Goal: Task Accomplishment & Management: Use online tool/utility

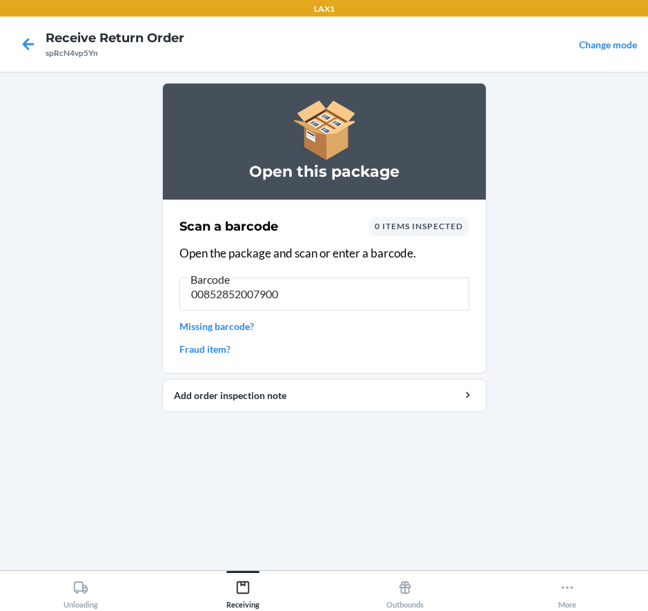
type input "00852852007900"
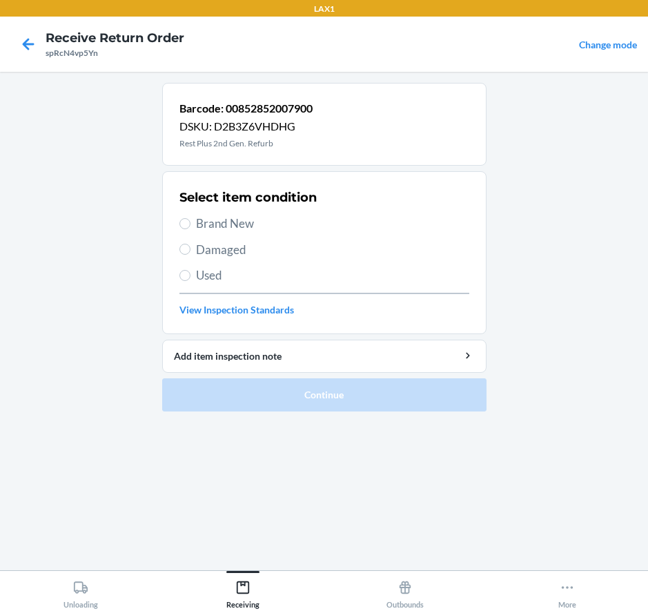
click at [242, 252] on span "Damaged" at bounding box center [332, 250] width 273 height 18
click at [190, 252] on input "Damaged" at bounding box center [184, 249] width 11 height 11
radio input "true"
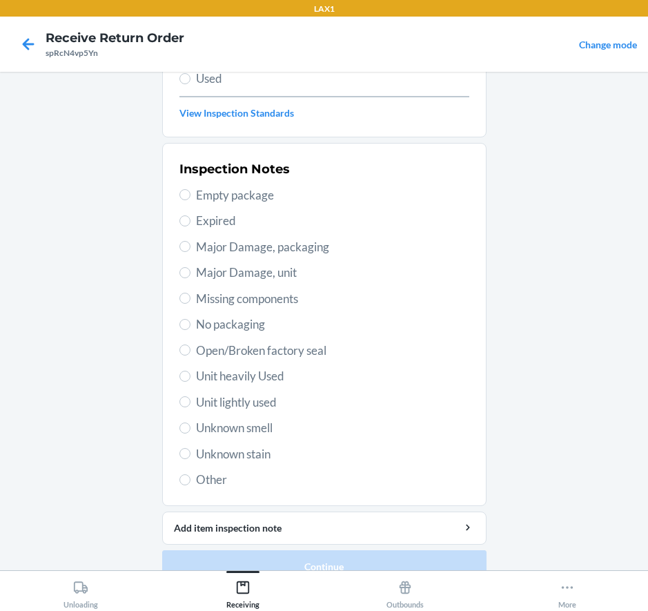
scroll to position [221, 0]
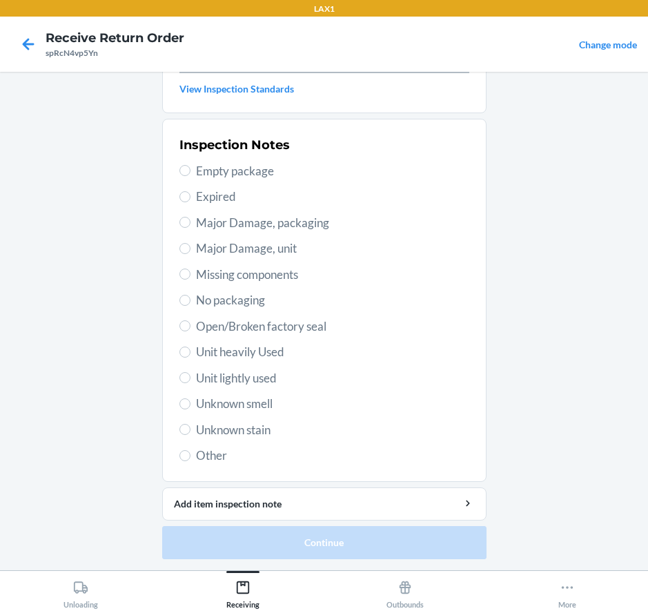
click at [245, 250] on span "Major Damage, unit" at bounding box center [332, 248] width 273 height 18
click at [190, 250] on input "Major Damage, unit" at bounding box center [184, 248] width 11 height 11
radio input "true"
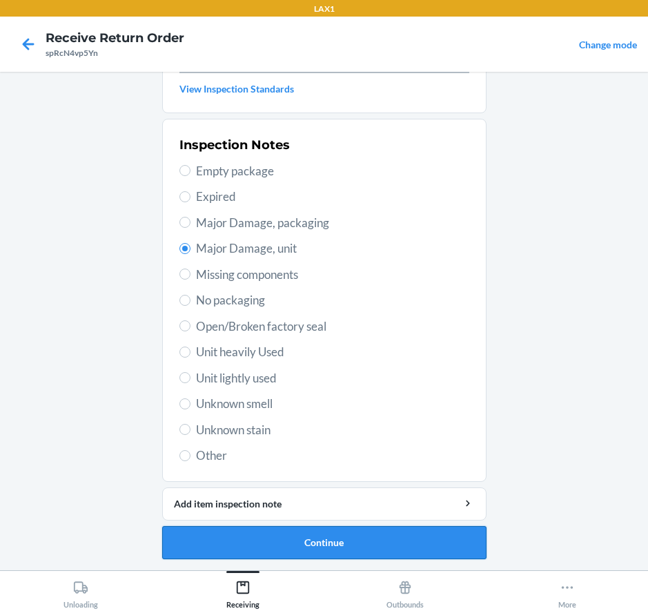
click at [353, 537] on button "Continue" at bounding box center [324, 542] width 324 height 33
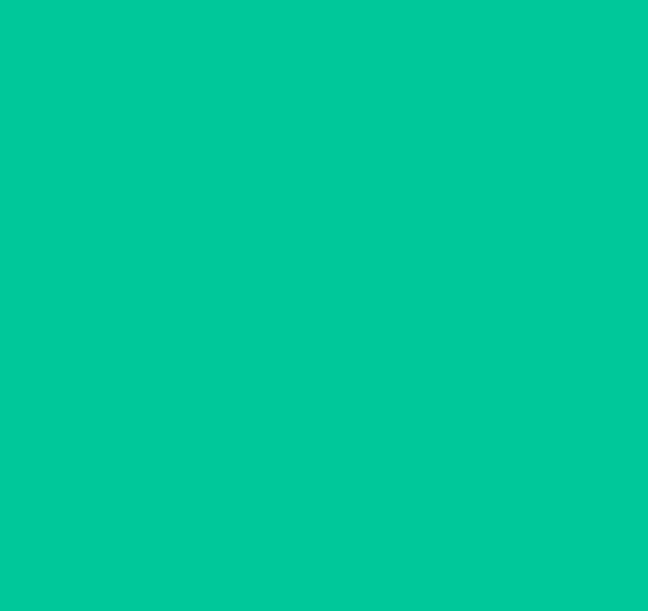
scroll to position [107, 0]
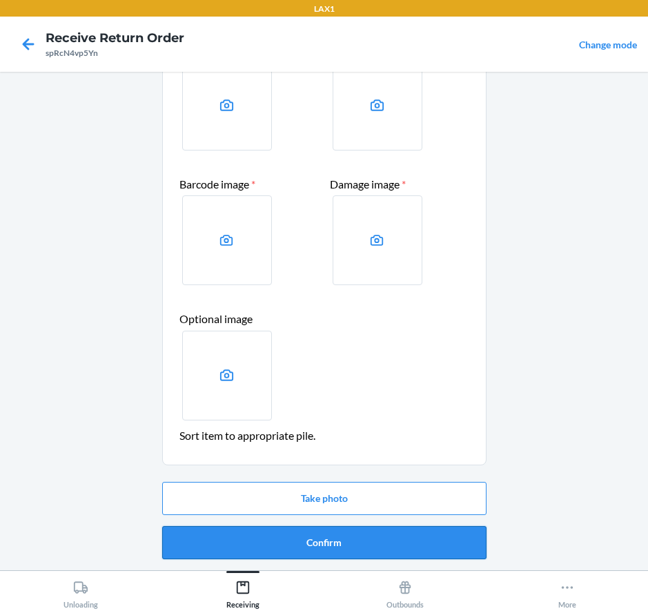
click at [350, 540] on button "Confirm" at bounding box center [324, 542] width 324 height 33
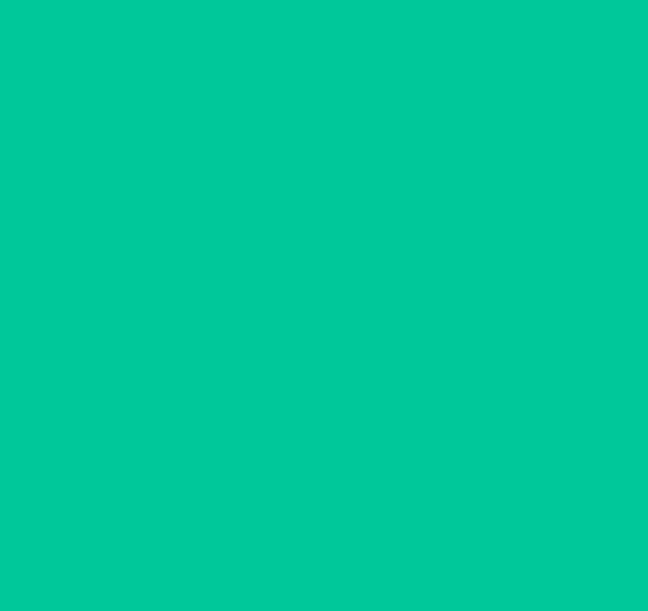
scroll to position [0, 0]
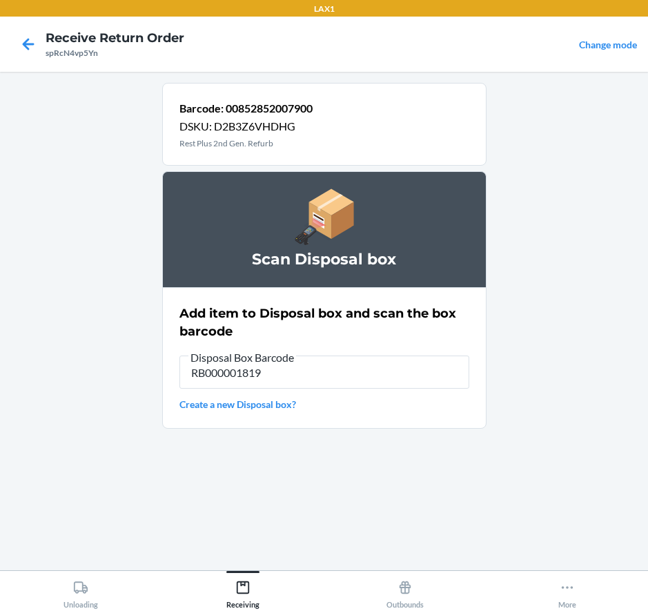
type input "RB000001819"
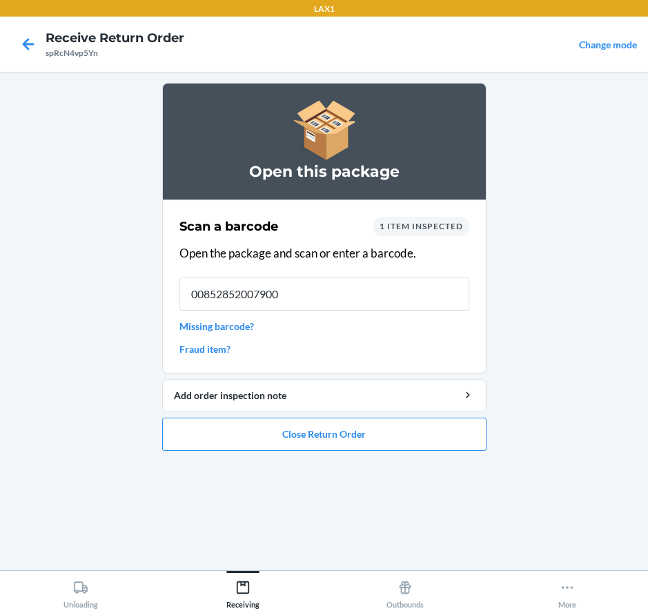
type input "00852852007900"
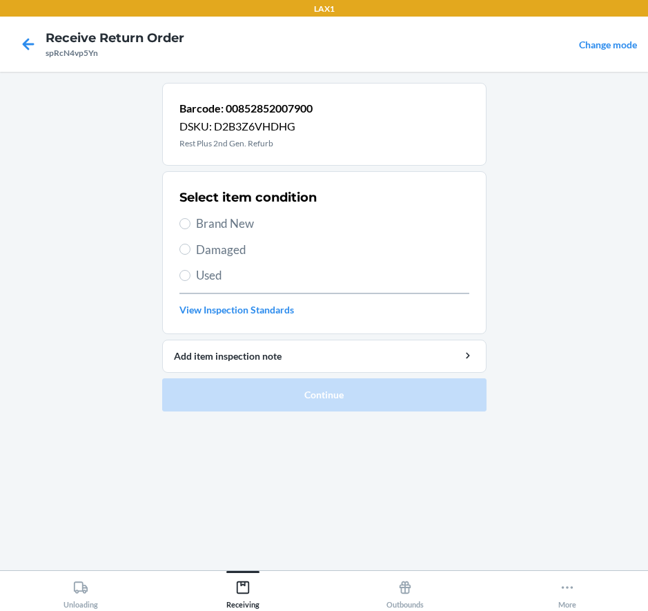
click at [215, 223] on span "Brand New" at bounding box center [332, 224] width 273 height 18
click at [190, 223] on input "Brand New" at bounding box center [184, 223] width 11 height 11
radio input "true"
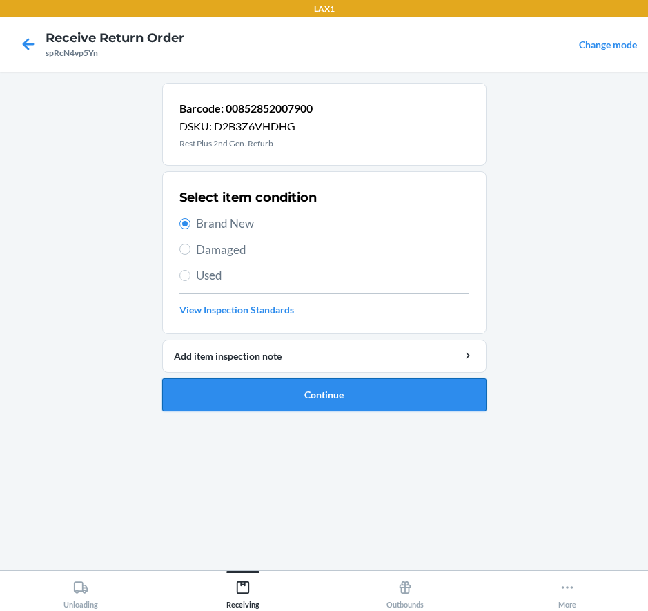
click at [293, 396] on button "Continue" at bounding box center [324, 394] width 324 height 33
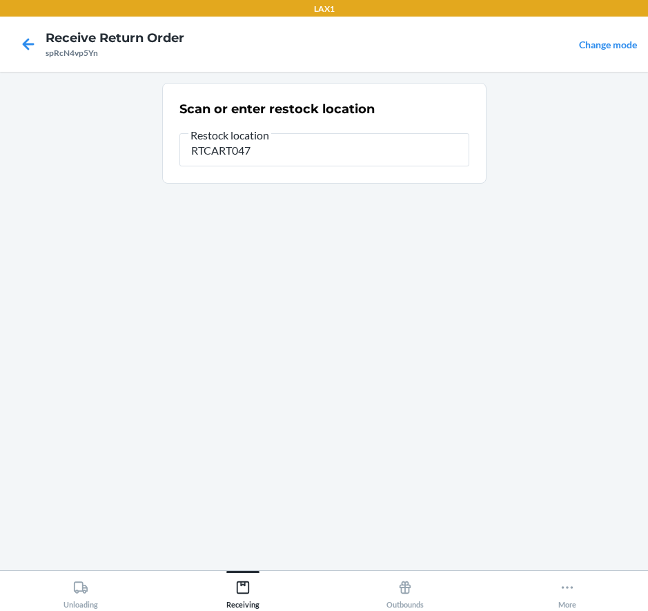
type input "RTCART047"
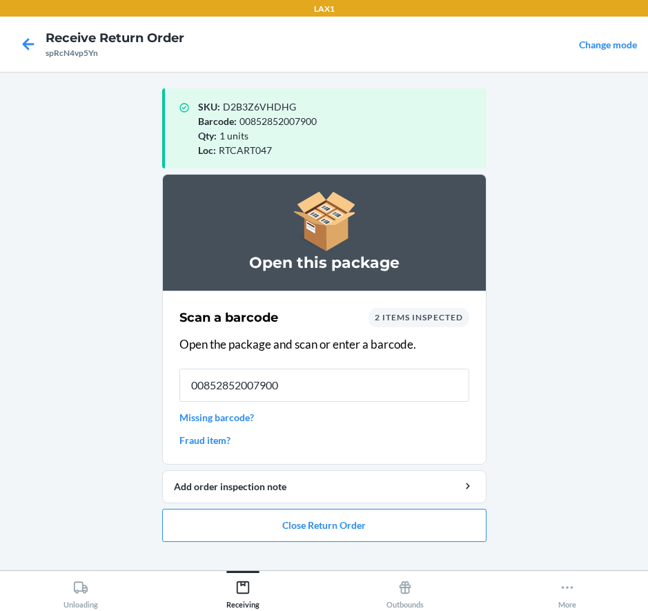
type input "00852852007900"
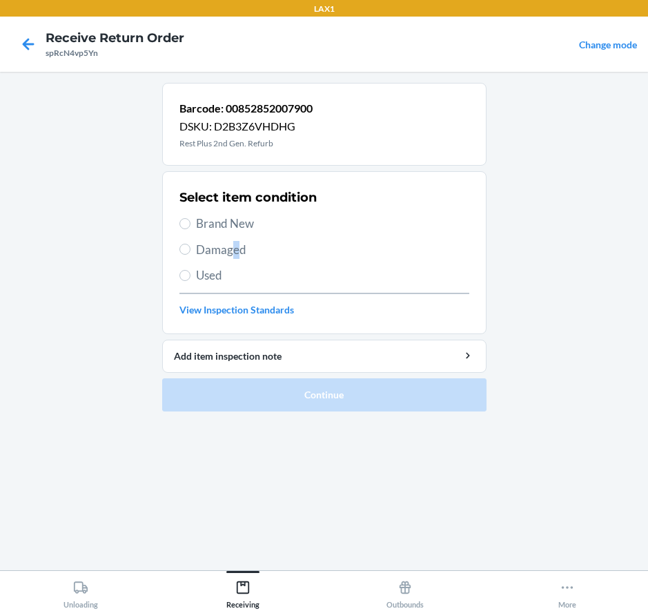
click at [235, 247] on span "Damaged" at bounding box center [332, 250] width 273 height 18
click at [190, 258] on div "Select item condition Brand New Damaged Used View Inspection Standards" at bounding box center [324, 252] width 290 height 137
click at [182, 250] on input "Damaged" at bounding box center [184, 249] width 11 height 11
radio input "true"
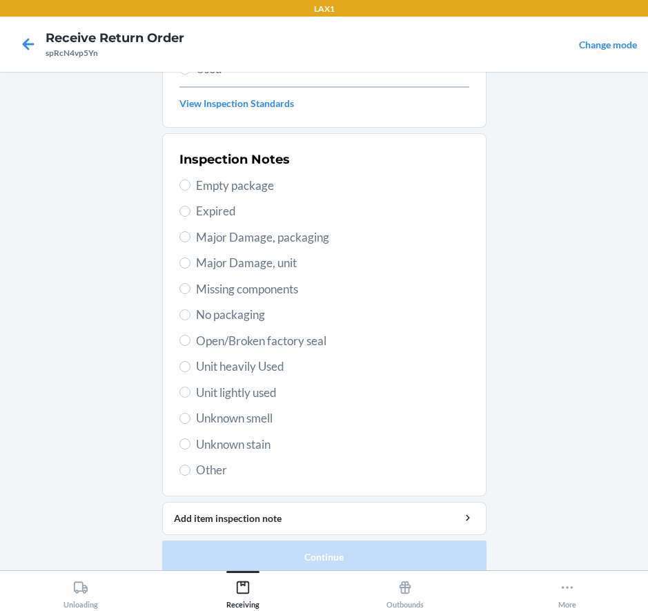
scroll to position [207, 0]
click at [262, 188] on span "Empty package" at bounding box center [332, 185] width 273 height 18
click at [190, 188] on input "Empty package" at bounding box center [184, 184] width 11 height 11
radio input "true"
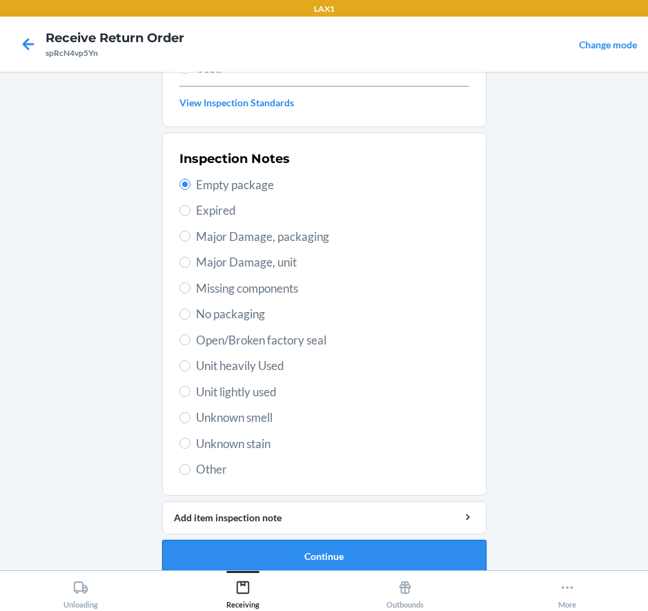
click at [355, 558] on button "Continue" at bounding box center [324, 556] width 324 height 33
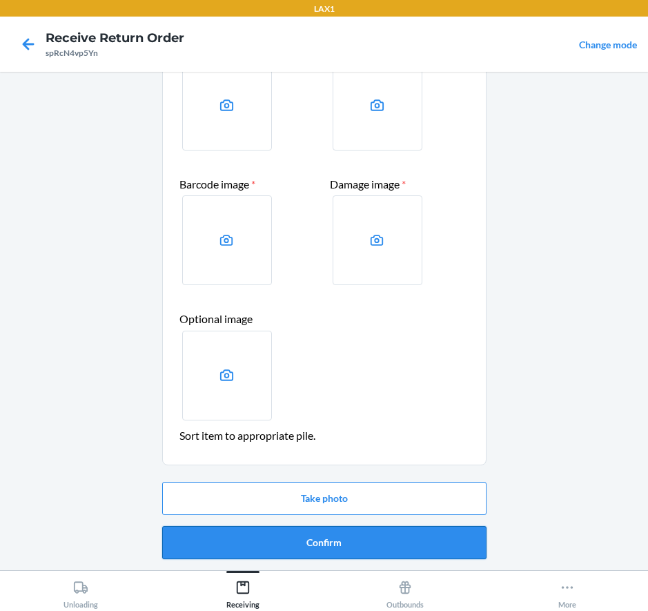
click at [311, 541] on button "Confirm" at bounding box center [324, 542] width 324 height 33
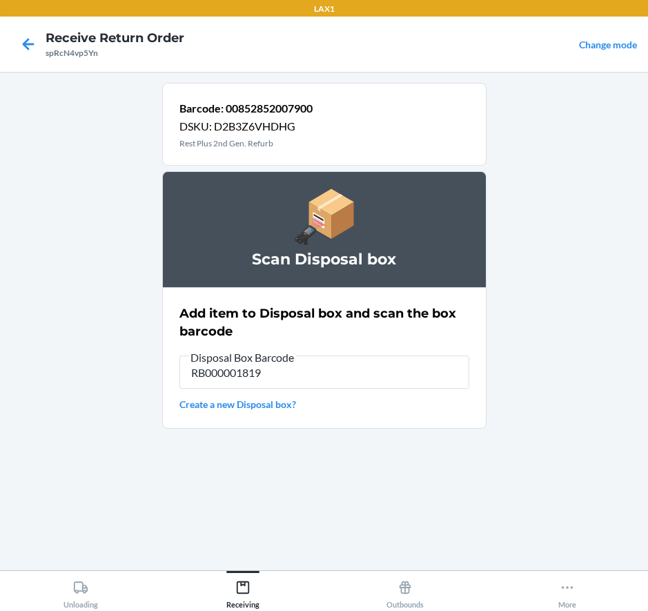
type input "RB000001819"
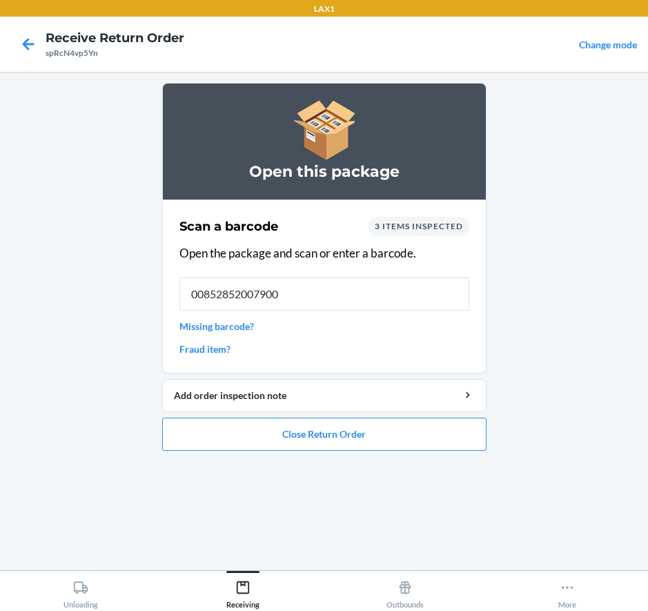
type input "00852852007900"
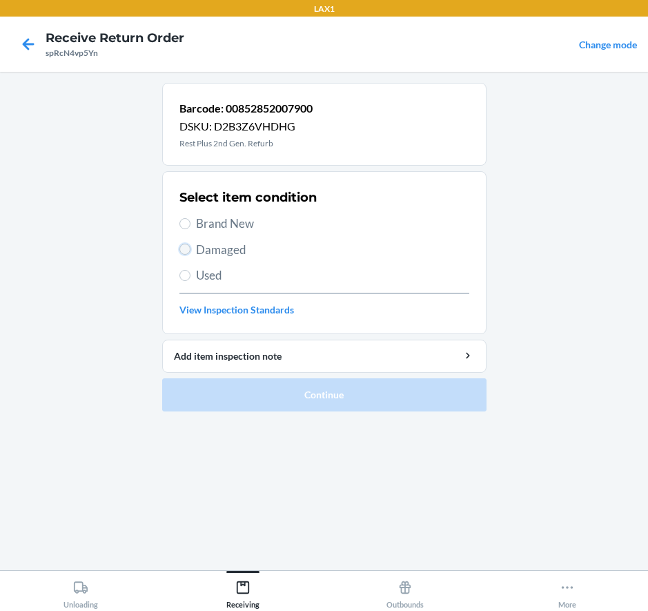
click at [186, 247] on input "Damaged" at bounding box center [184, 249] width 11 height 11
radio input "true"
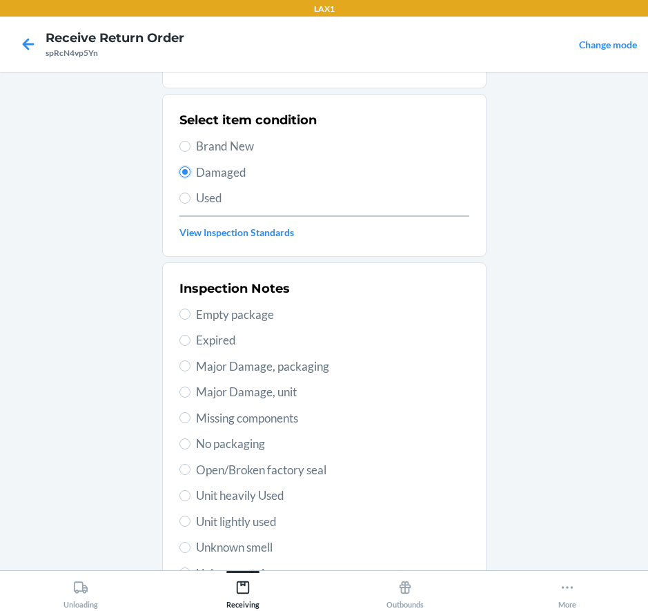
scroll to position [138, 0]
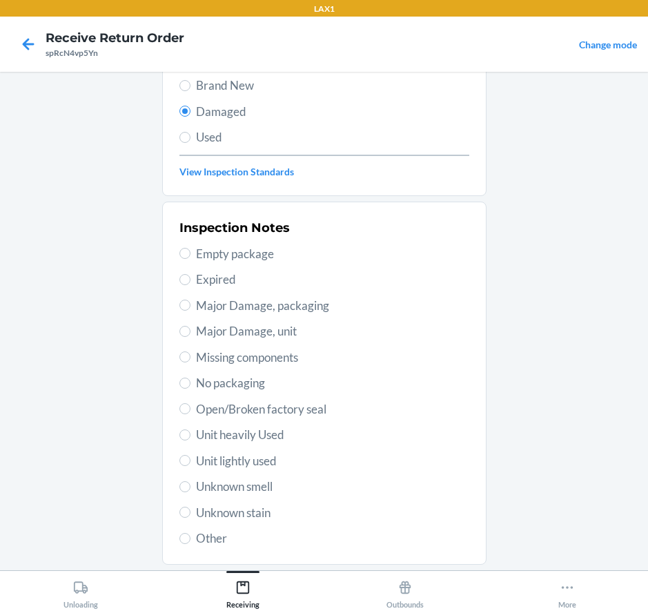
click at [222, 326] on span "Major Damage, unit" at bounding box center [332, 331] width 273 height 18
click at [190, 326] on input "Major Damage, unit" at bounding box center [184, 331] width 11 height 11
radio input "true"
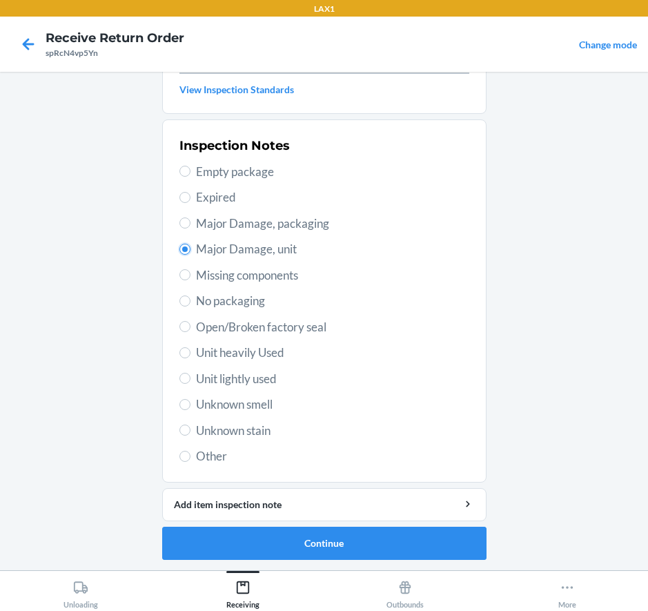
scroll to position [221, 0]
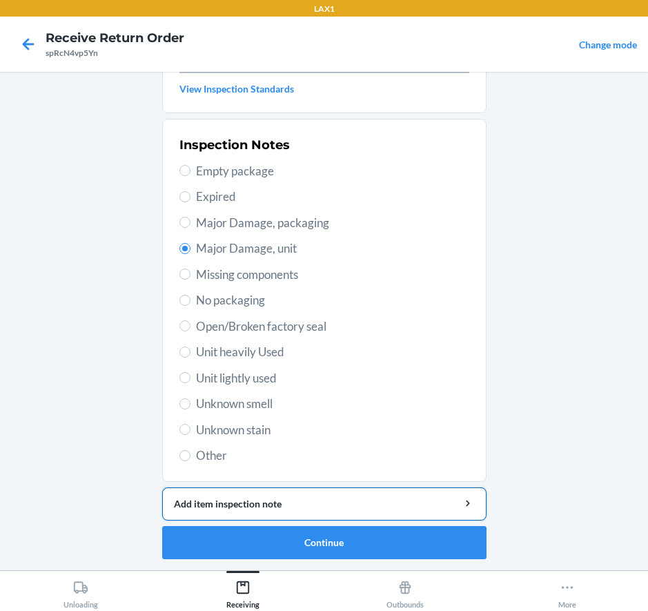
drag, startPoint x: 304, startPoint y: 480, endPoint x: 311, endPoint y: 501, distance: 21.6
click at [306, 491] on li "Barcode: 00852852007900 DSKU: D2B3Z6VHDHG Rest Plus 2nd Gen. Refurb Select item…" at bounding box center [324, 210] width 324 height 697
click at [311, 501] on div "Add item inspection note" at bounding box center [324, 503] width 301 height 14
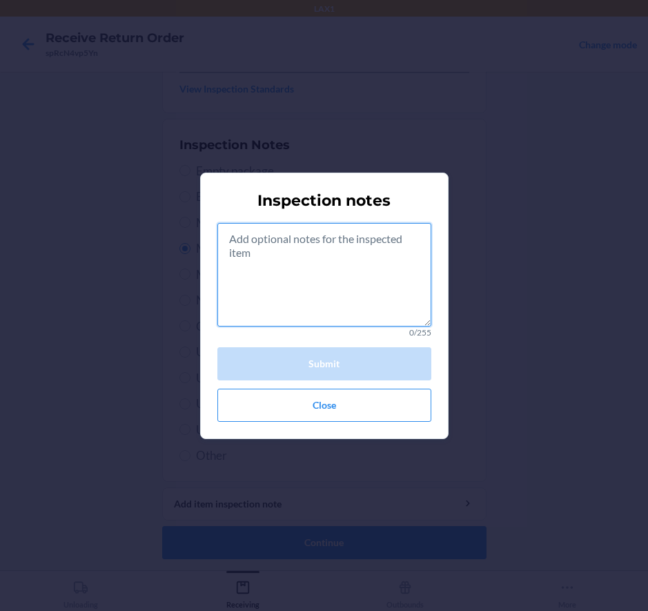
click at [297, 322] on textarea at bounding box center [324, 275] width 214 height 104
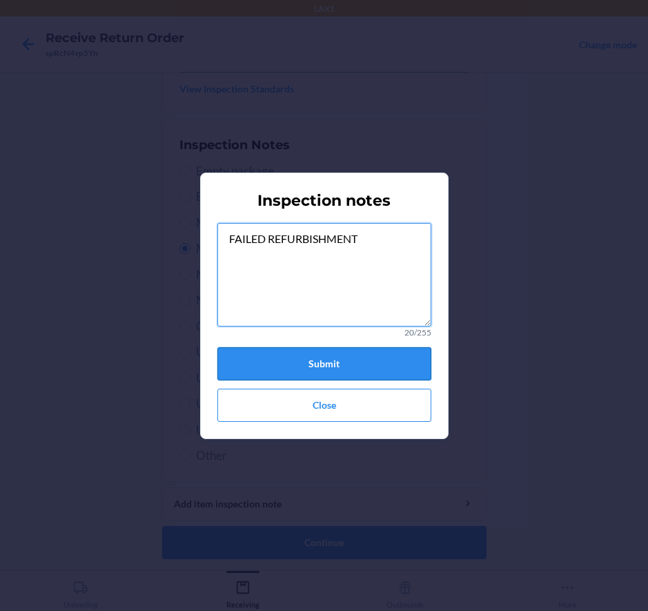
type textarea "FAILED REFURBISHMENT"
click at [328, 364] on button "Submit" at bounding box center [324, 363] width 214 height 33
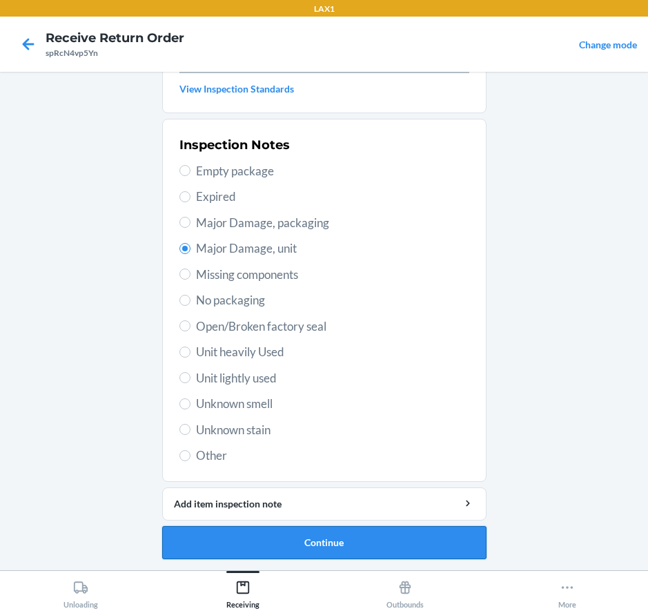
click at [338, 541] on button "Continue" at bounding box center [324, 542] width 324 height 33
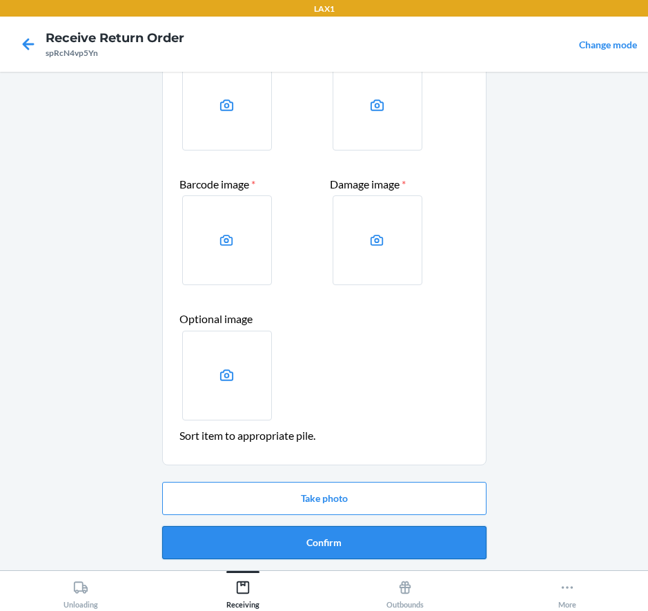
click at [307, 549] on button "Confirm" at bounding box center [324, 542] width 324 height 33
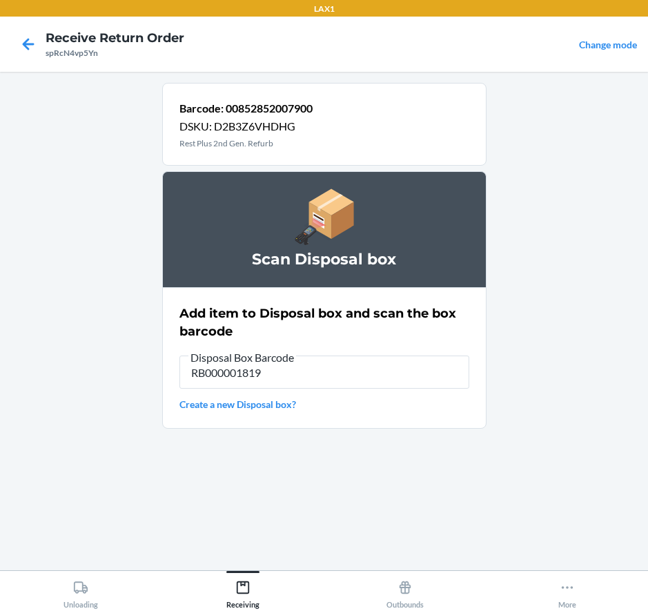
type input "RB000001819"
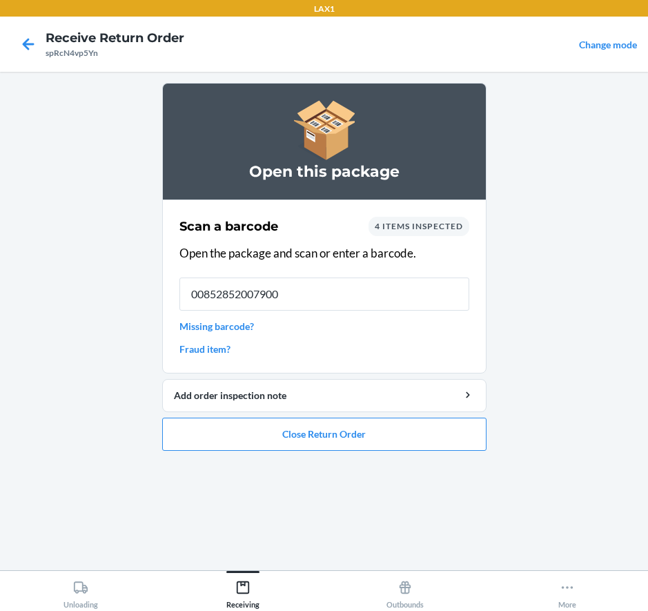
type input "00852852007900"
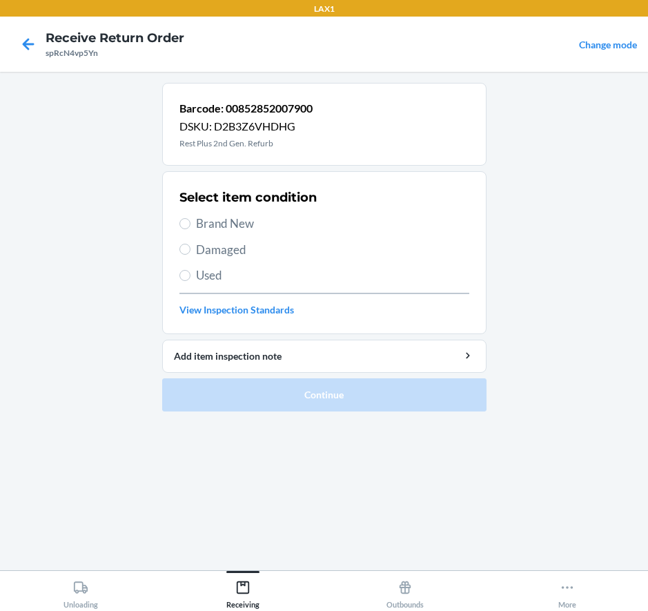
click at [236, 251] on span "Damaged" at bounding box center [332, 250] width 273 height 18
click at [190, 251] on input "Damaged" at bounding box center [184, 249] width 11 height 11
radio input "true"
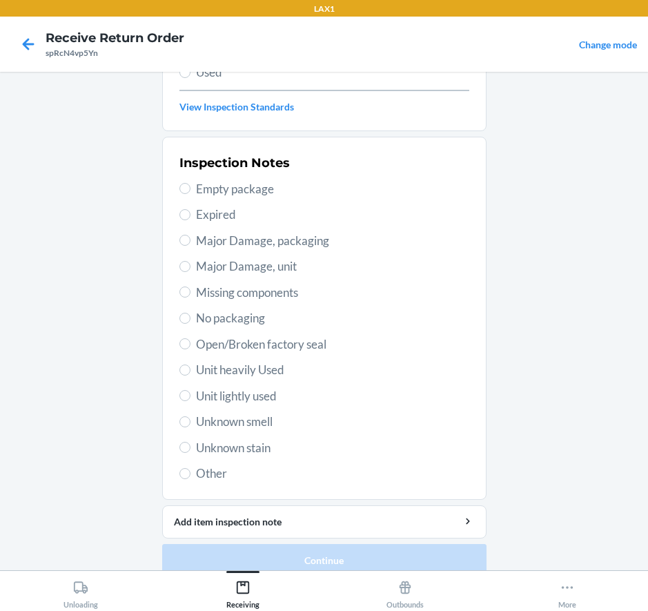
scroll to position [221, 0]
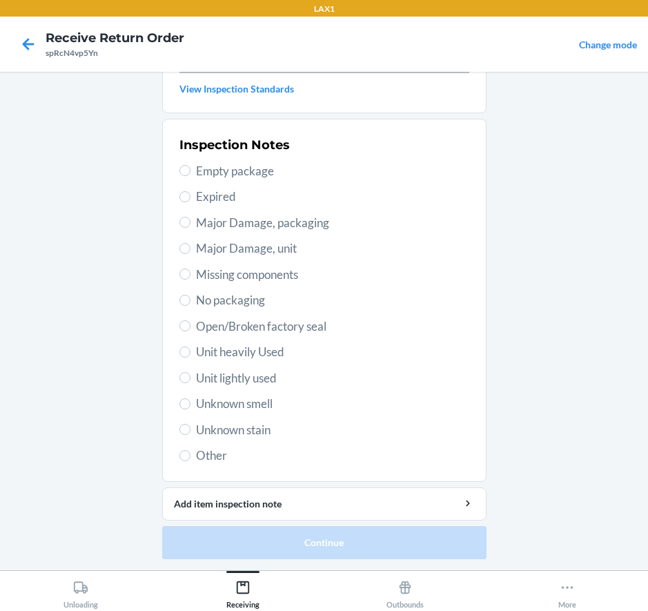
click at [259, 249] on span "Major Damage, unit" at bounding box center [332, 248] width 273 height 18
click at [190, 249] on input "Major Damage, unit" at bounding box center [184, 248] width 11 height 11
radio input "true"
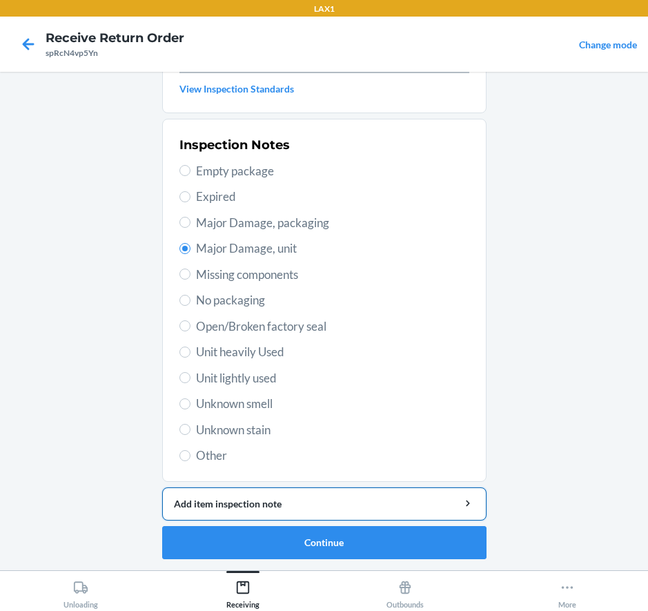
click at [279, 500] on div "Add item inspection note" at bounding box center [324, 503] width 301 height 14
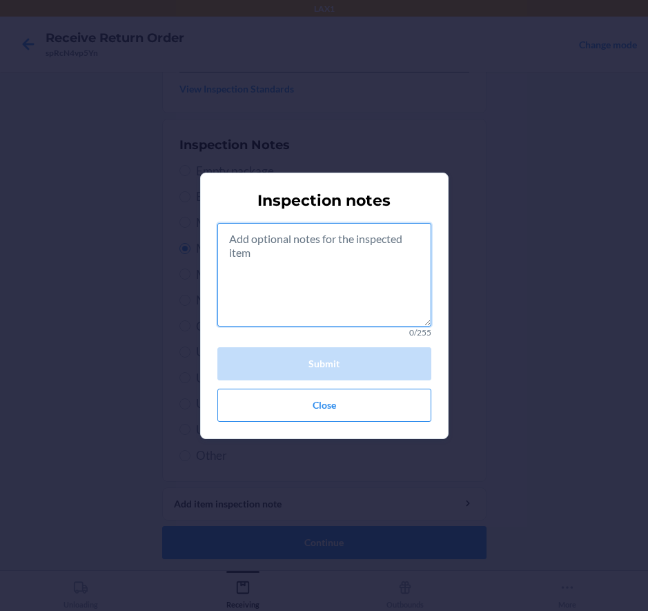
click at [275, 257] on textarea at bounding box center [324, 275] width 214 height 104
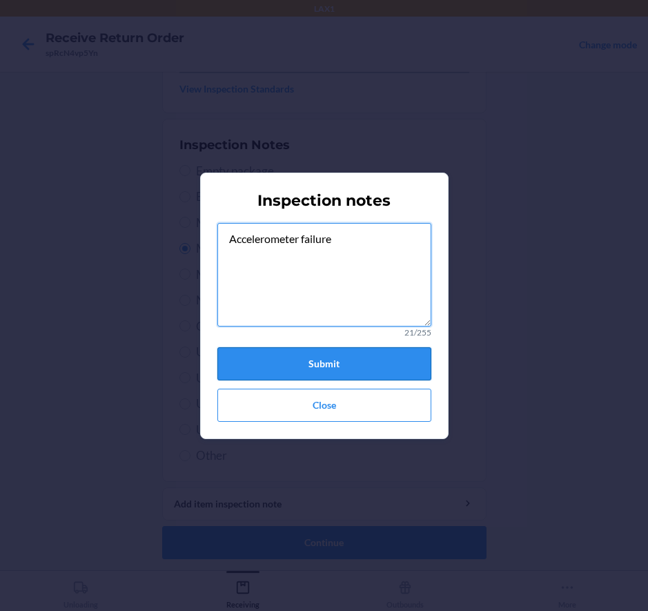
type textarea "Accelerometer failure"
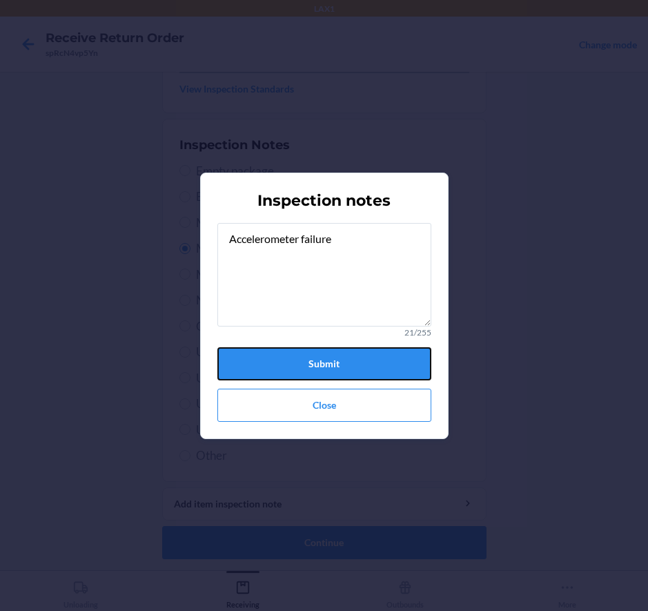
click at [270, 356] on button "Submit" at bounding box center [324, 363] width 214 height 33
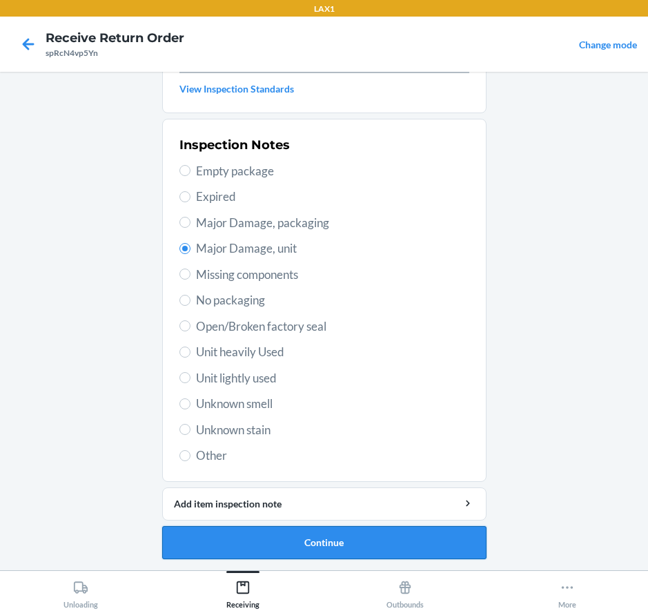
click at [342, 540] on button "Continue" at bounding box center [324, 542] width 324 height 33
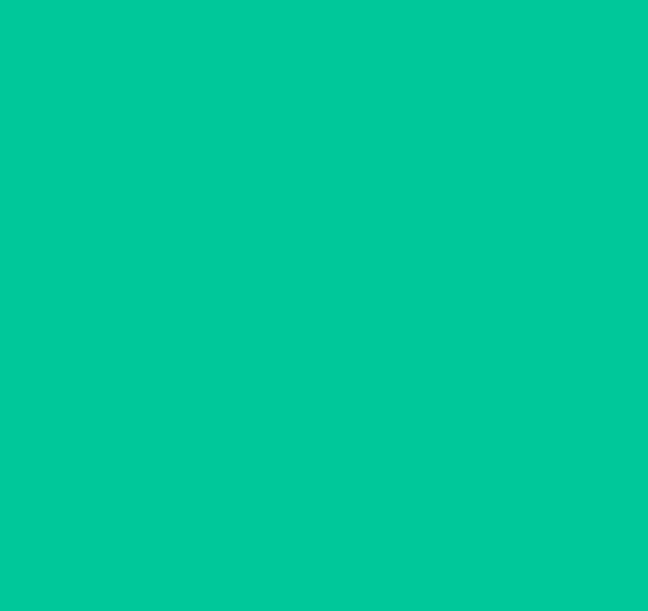
scroll to position [107, 0]
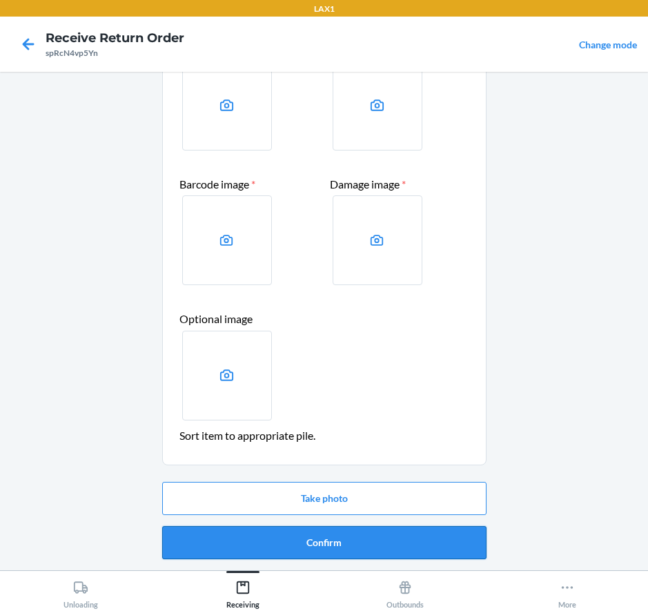
click at [331, 541] on button "Confirm" at bounding box center [324, 542] width 324 height 33
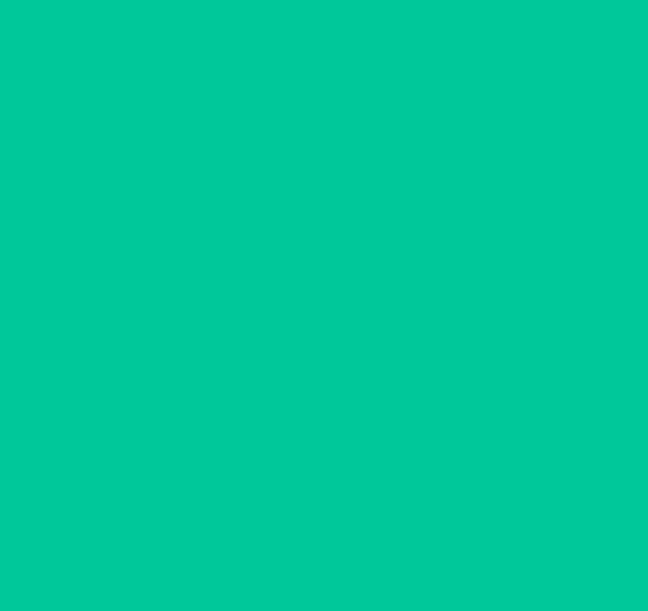
scroll to position [0, 0]
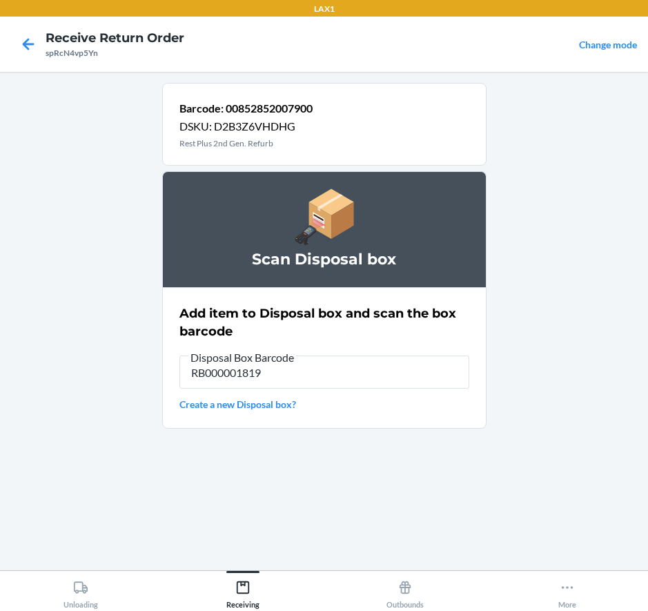
type input "RB000001819"
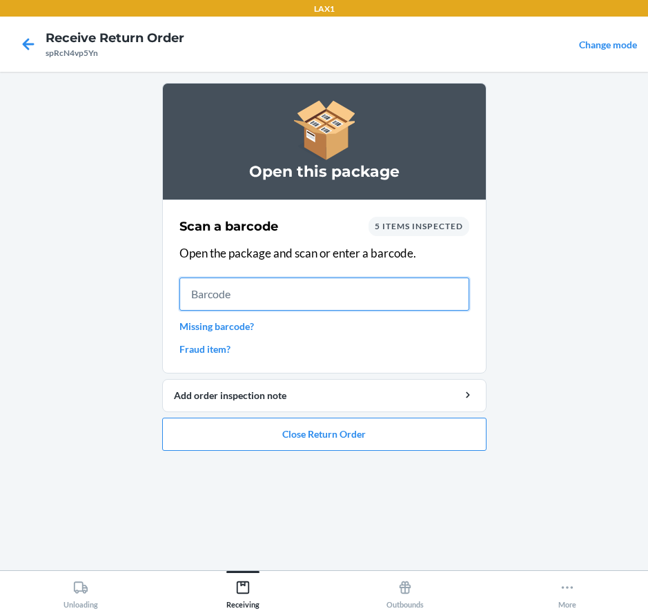
click at [301, 292] on input "text" at bounding box center [324, 293] width 290 height 33
click at [239, 293] on input "text" at bounding box center [324, 293] width 290 height 33
type input "Accelerometerfailure"
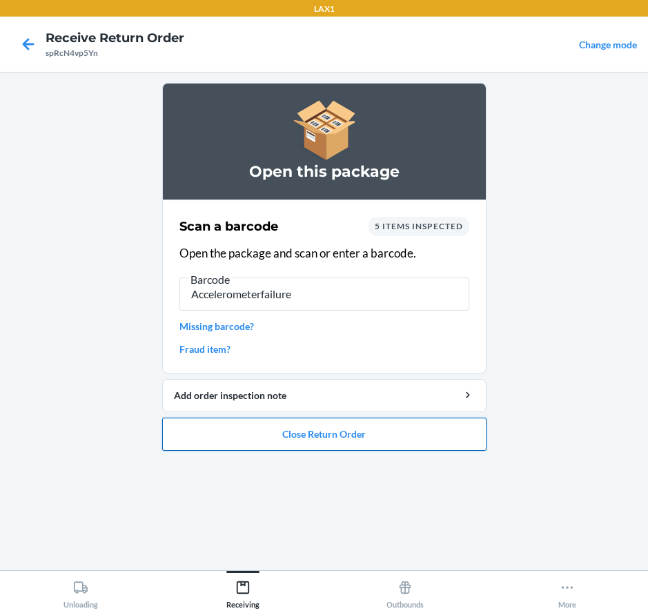
click at [309, 433] on button "Close Return Order" at bounding box center [324, 434] width 324 height 33
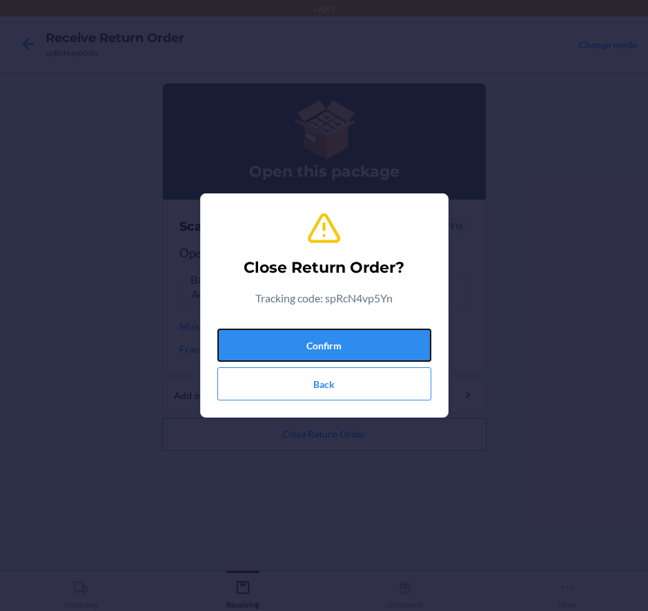
drag, startPoint x: 329, startPoint y: 351, endPoint x: 277, endPoint y: 435, distance: 99.2
click at [277, 444] on div "Close Return Order? Tracking code: spRcN4vp5Yn Confirm Back" at bounding box center [324, 305] width 648 height 611
click at [309, 388] on button "Back" at bounding box center [324, 383] width 214 height 33
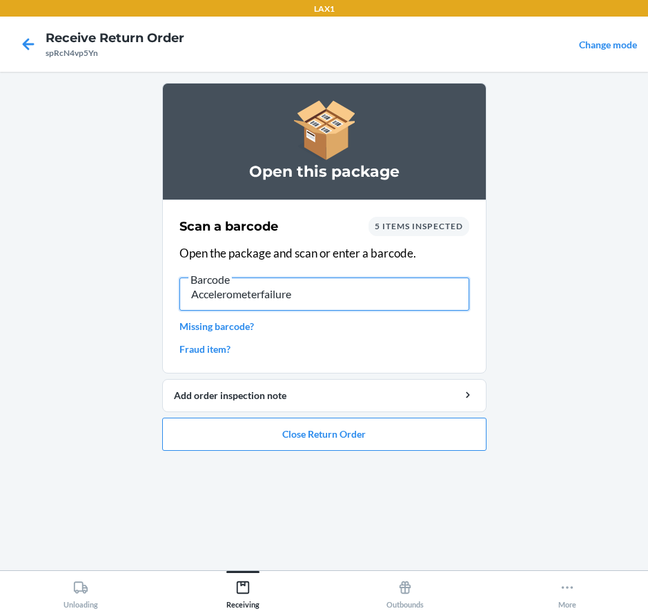
drag, startPoint x: 307, startPoint y: 297, endPoint x: -255, endPoint y: 260, distance: 563.8
click at [0, 260] on html "LAX1 Receive Return Order spRcN4vp5Yn Change mode Open this package Scan a barc…" at bounding box center [324, 305] width 648 height 611
type input "00852852007900"
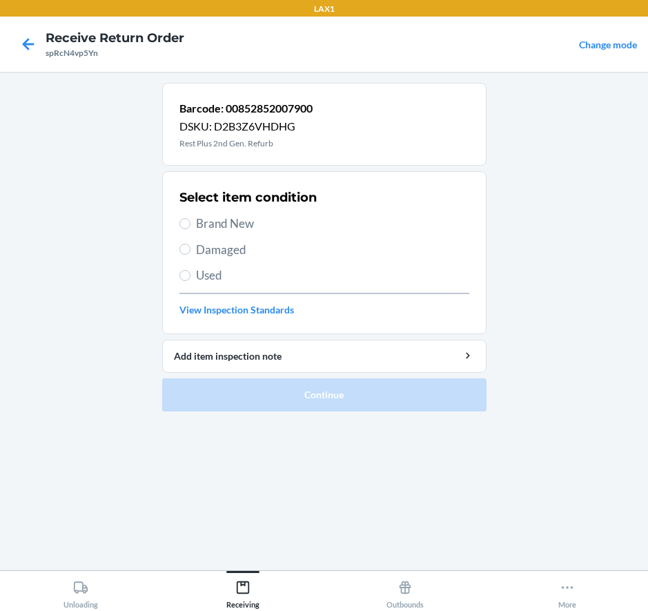
click at [228, 247] on span "Damaged" at bounding box center [332, 250] width 273 height 18
click at [190, 247] on input "Damaged" at bounding box center [184, 249] width 11 height 11
radio input "true"
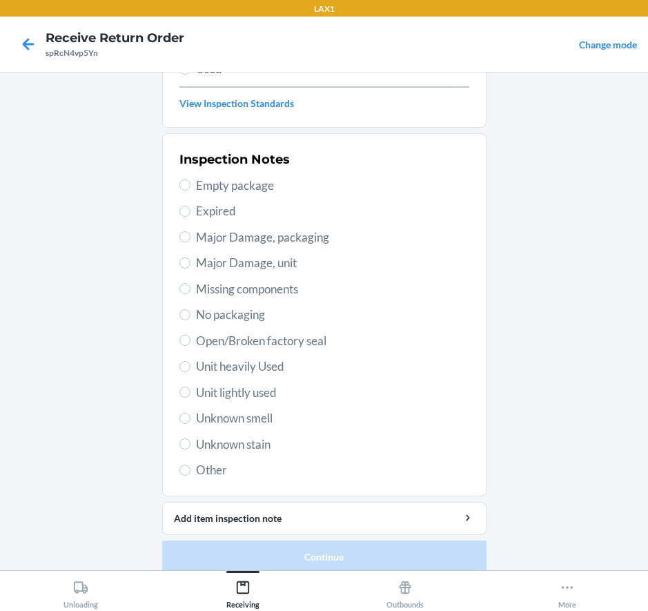
scroll to position [207, 0]
click at [237, 233] on span "Major Damage, packaging" at bounding box center [332, 237] width 273 height 18
click at [190, 233] on input "Major Damage, packaging" at bounding box center [184, 236] width 11 height 11
radio input "true"
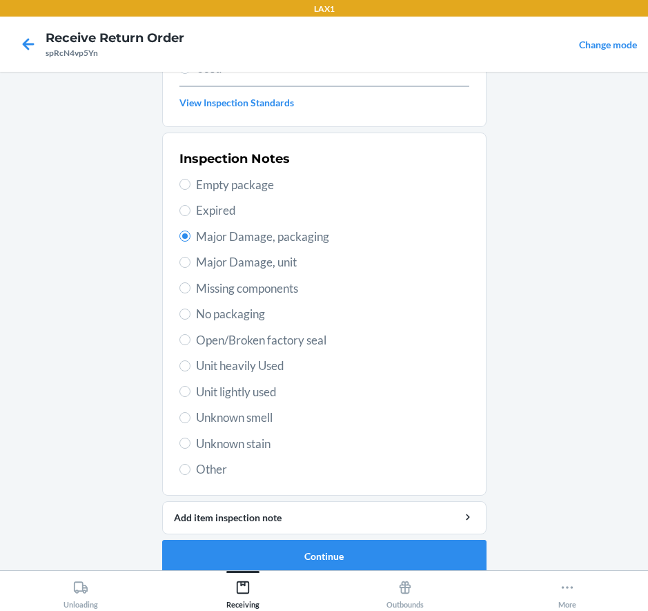
click at [232, 266] on span "Major Damage, unit" at bounding box center [332, 262] width 273 height 18
click at [190, 266] on input "Major Damage, unit" at bounding box center [184, 262] width 11 height 11
radio input "true"
radio input "false"
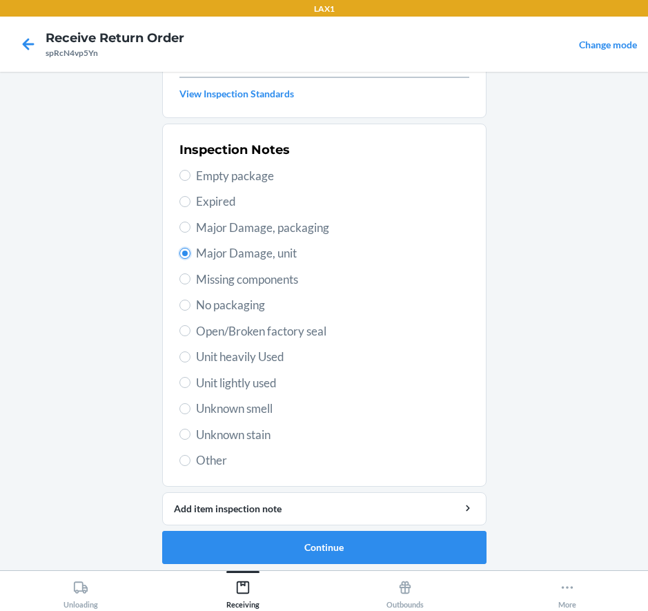
scroll to position [221, 0]
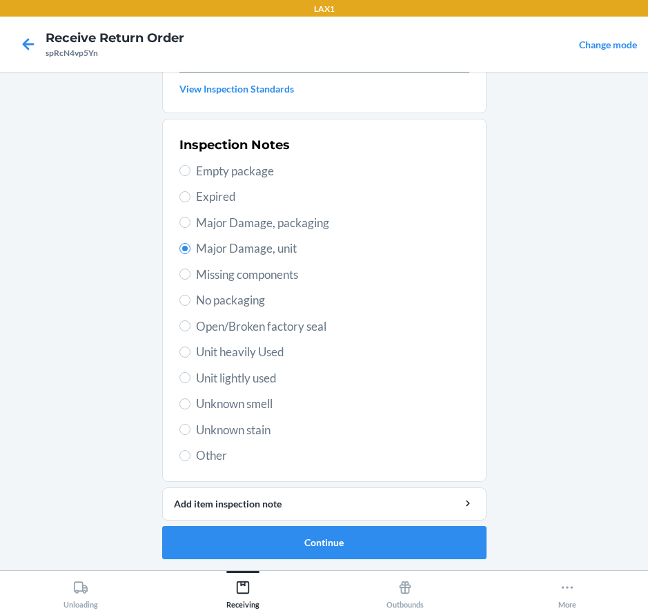
click at [261, 475] on section "Inspection Notes Empty package Expired Major Damage, packaging Major Damage, un…" at bounding box center [324, 300] width 324 height 363
drag, startPoint x: 325, startPoint y: 496, endPoint x: 325, endPoint y: 487, distance: 9.0
click at [325, 487] on button "Add item inspection note" at bounding box center [324, 503] width 324 height 33
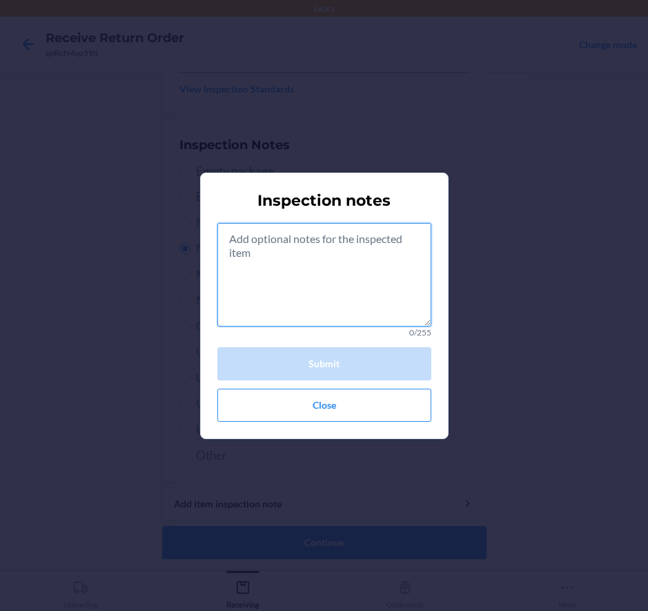
click at [335, 239] on textarea at bounding box center [324, 275] width 214 height 104
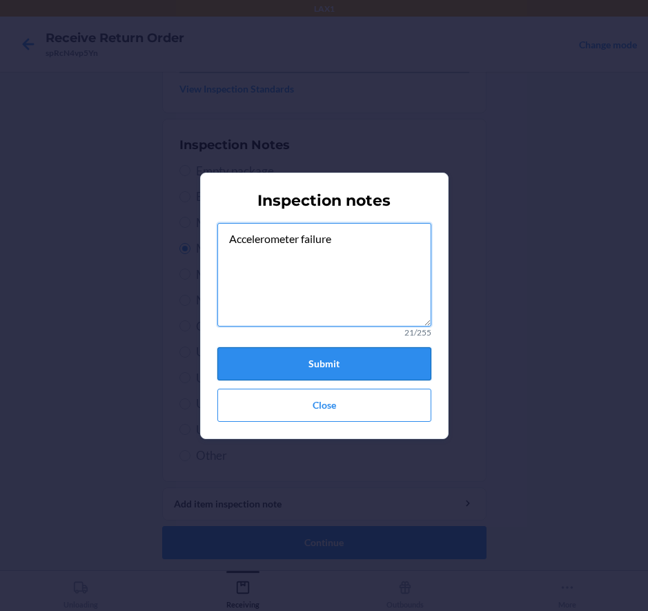
type textarea "Accelerometer failure"
click at [341, 349] on button "Submit" at bounding box center [324, 363] width 214 height 33
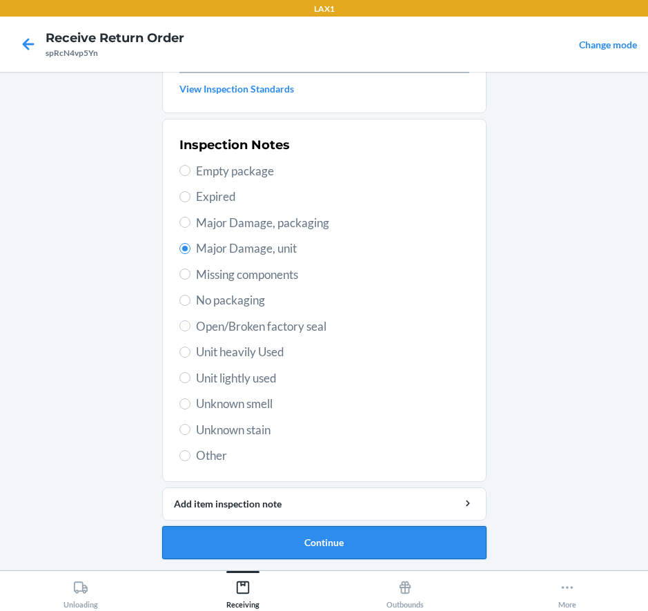
click at [364, 545] on button "Continue" at bounding box center [324, 542] width 324 height 33
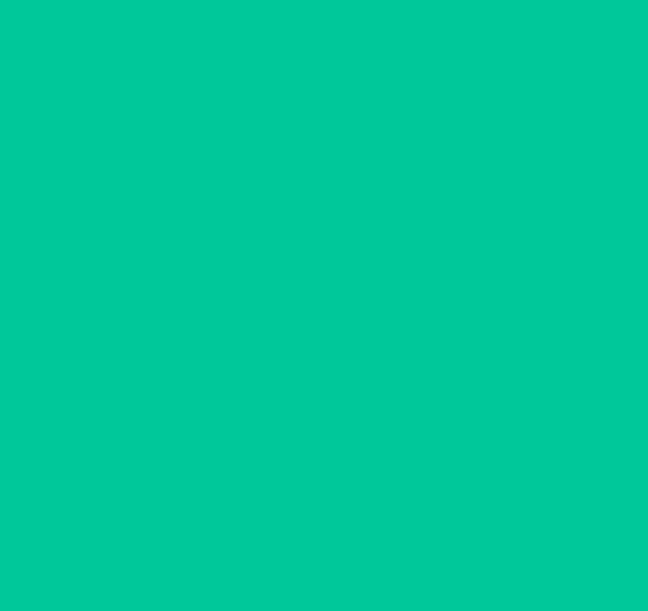
scroll to position [107, 0]
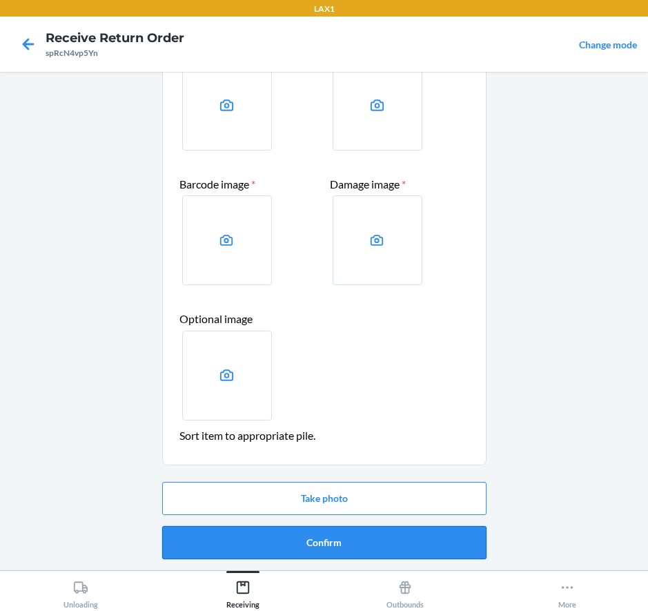
click at [350, 546] on button "Confirm" at bounding box center [324, 542] width 324 height 33
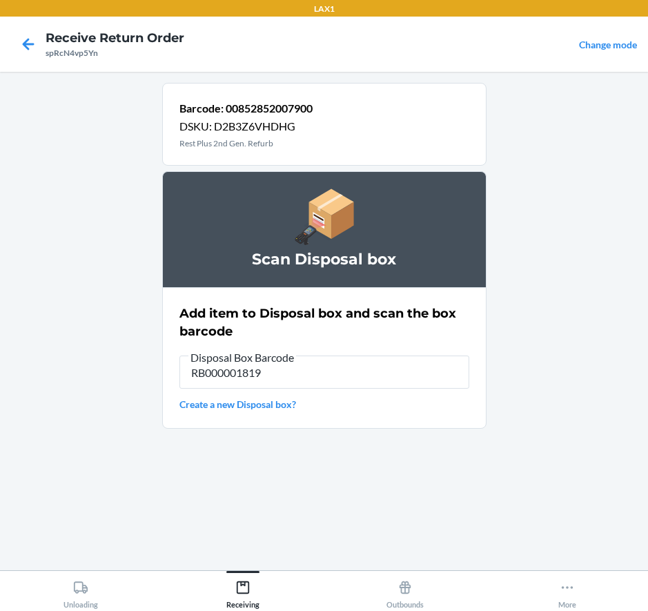
type input "RB000001819"
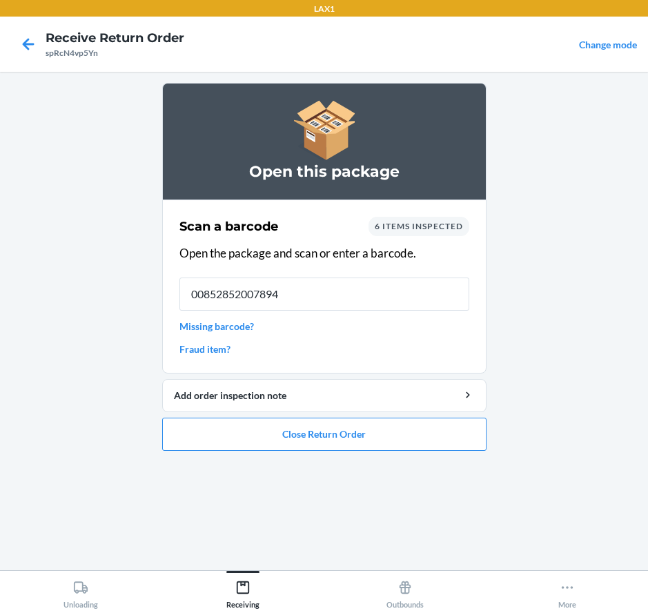
type input "00852852007894"
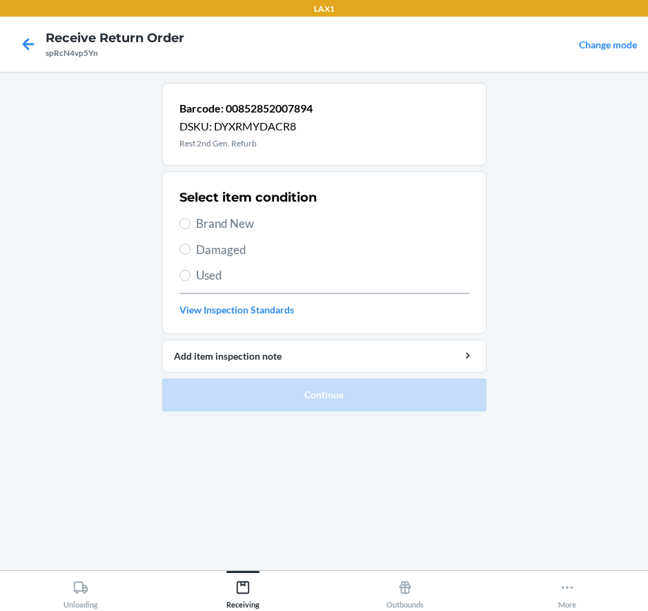
click at [198, 222] on span "Brand New" at bounding box center [332, 224] width 273 height 18
click at [190, 222] on input "Brand New" at bounding box center [184, 223] width 11 height 11
radio input "true"
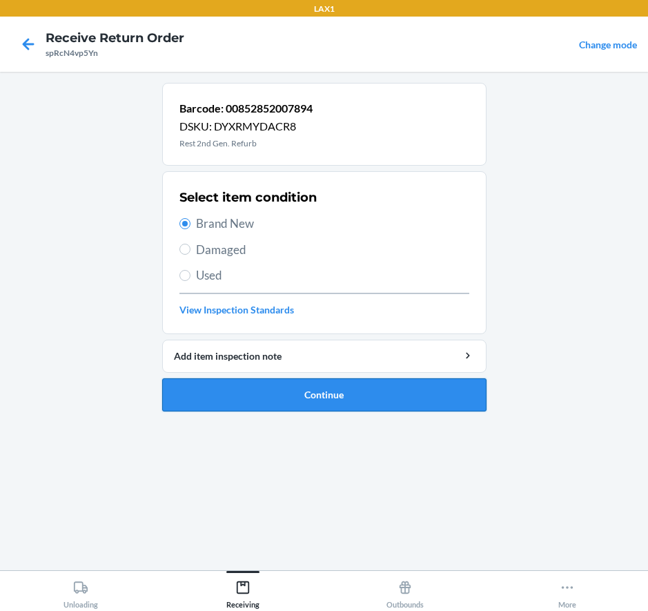
click at [197, 402] on button "Continue" at bounding box center [324, 394] width 324 height 33
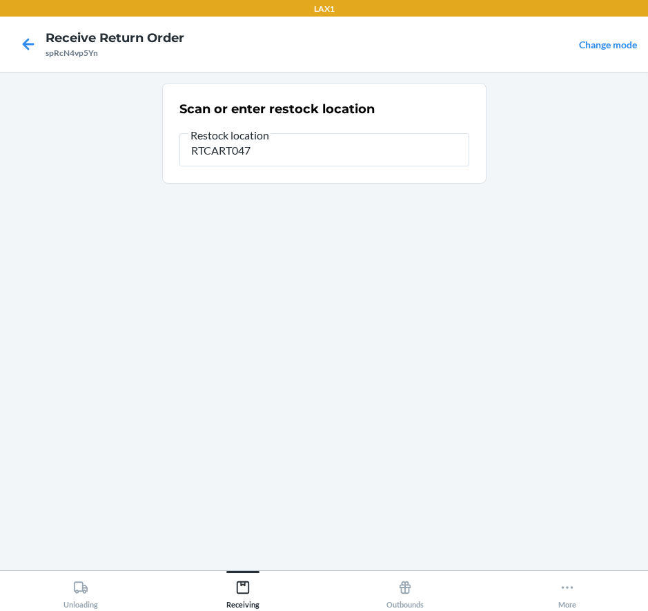
type input "RTCART047"
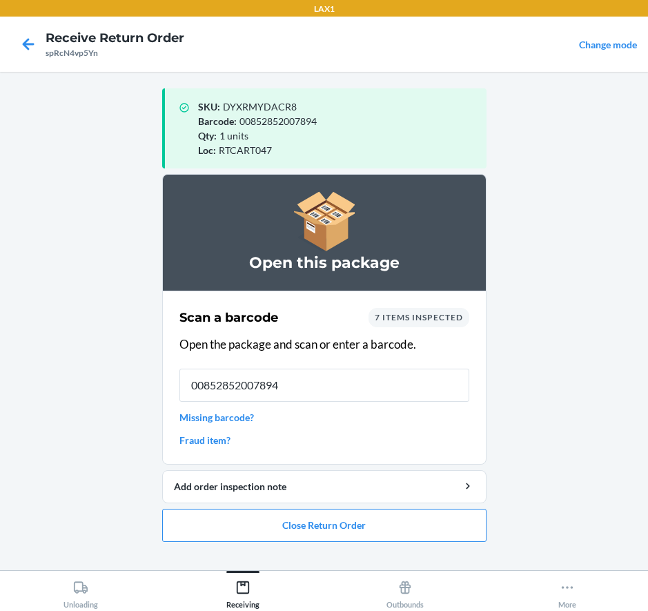
type input "00852852007894"
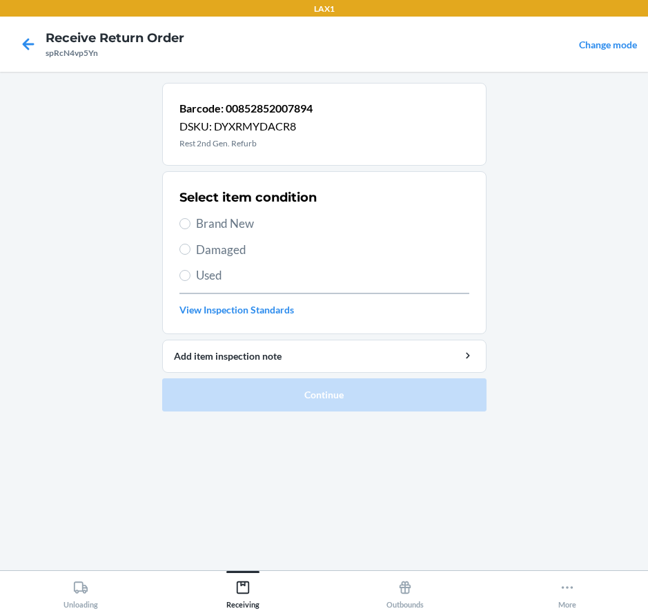
click at [223, 250] on span "Damaged" at bounding box center [332, 250] width 273 height 18
click at [190, 250] on input "Damaged" at bounding box center [184, 249] width 11 height 11
radio input "true"
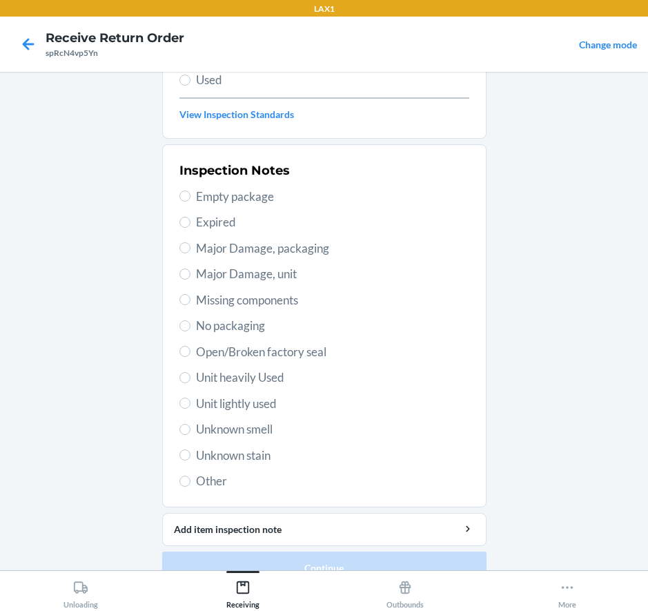
scroll to position [207, 0]
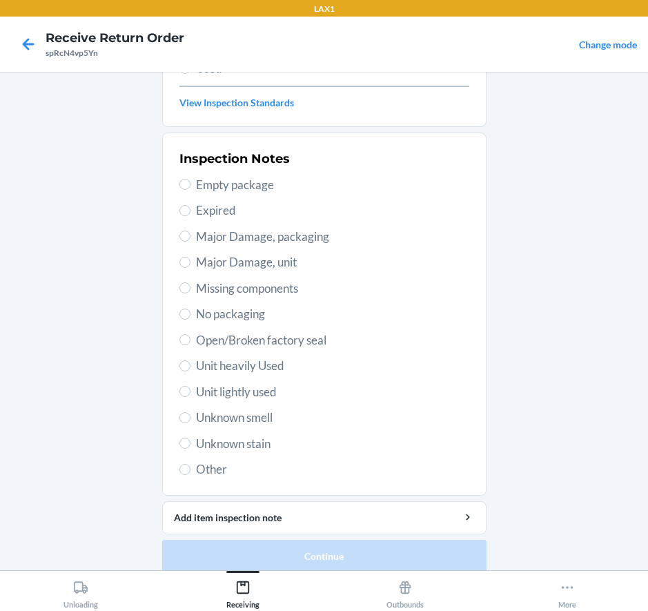
click at [248, 259] on span "Major Damage, unit" at bounding box center [332, 262] width 273 height 18
click at [190, 259] on input "Major Damage, unit" at bounding box center [184, 262] width 11 height 11
radio input "true"
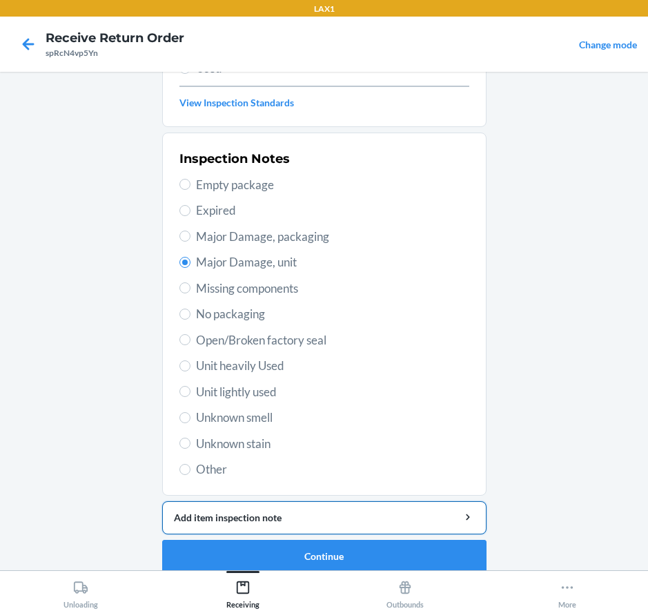
click at [318, 513] on div "Add item inspection note" at bounding box center [324, 517] width 301 height 14
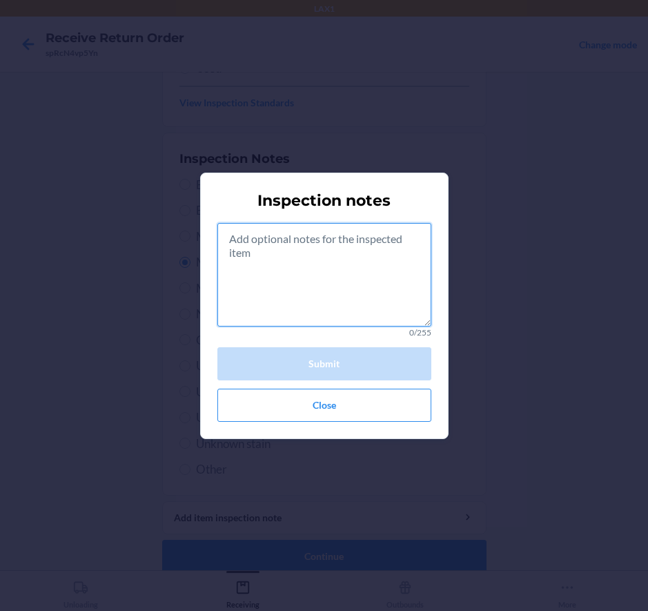
drag, startPoint x: 340, startPoint y: 277, endPoint x: 342, endPoint y: 264, distance: 12.5
click at [342, 267] on textarea at bounding box center [324, 275] width 214 height 104
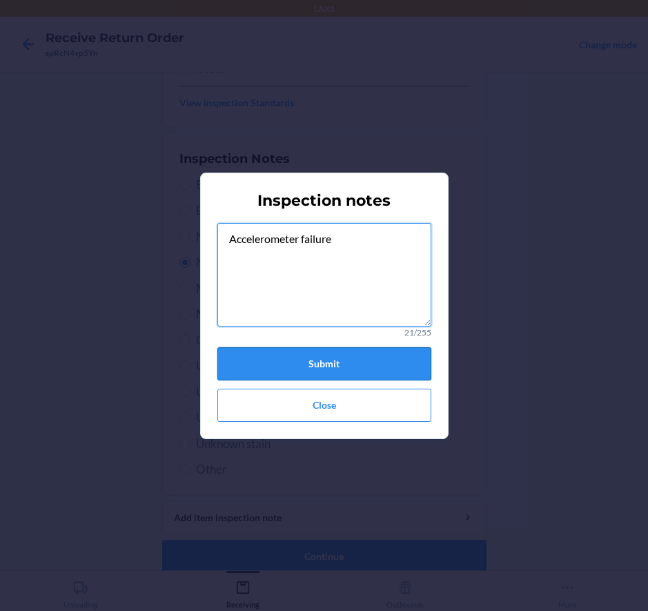
type textarea "Accelerometer failure"
click at [333, 368] on button "Submit" at bounding box center [324, 363] width 214 height 33
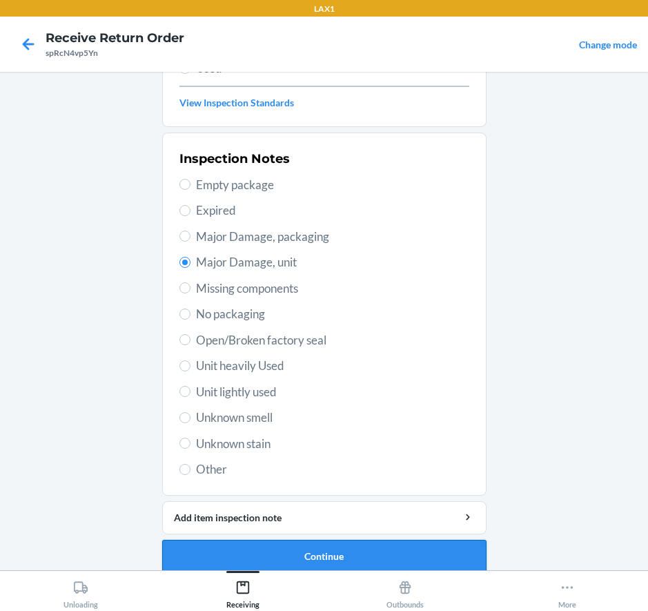
click at [298, 550] on button "Continue" at bounding box center [324, 556] width 324 height 33
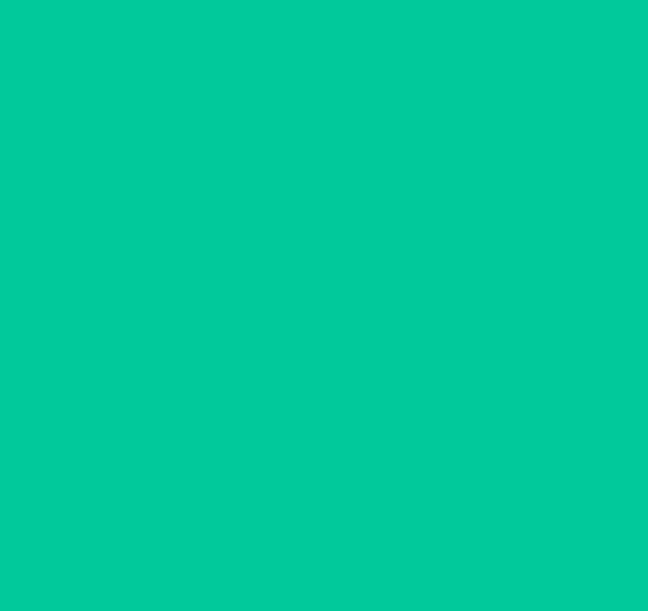
scroll to position [107, 0]
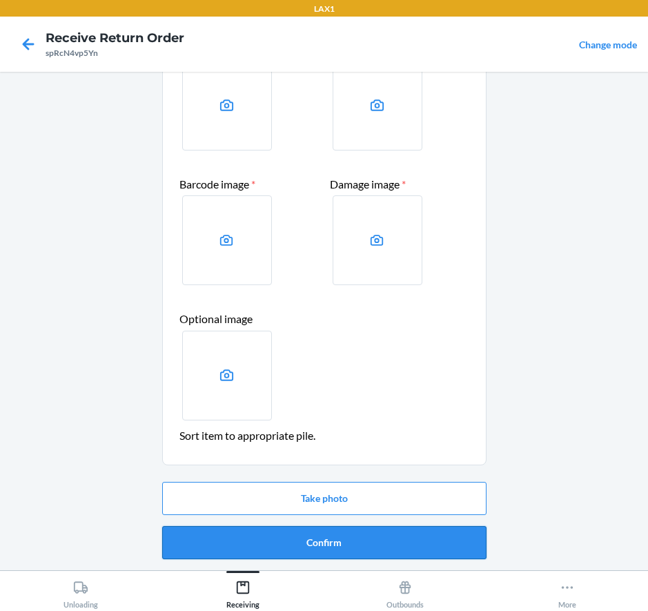
click at [370, 540] on button "Confirm" at bounding box center [324, 542] width 324 height 33
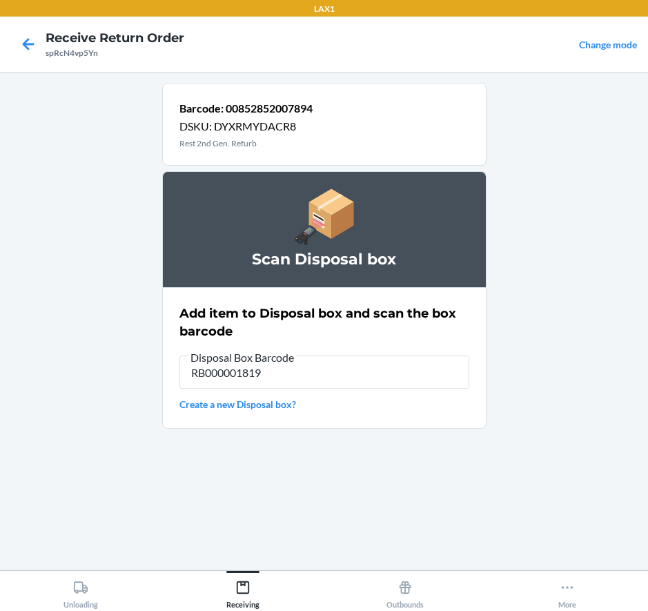
type input "RB000001819"
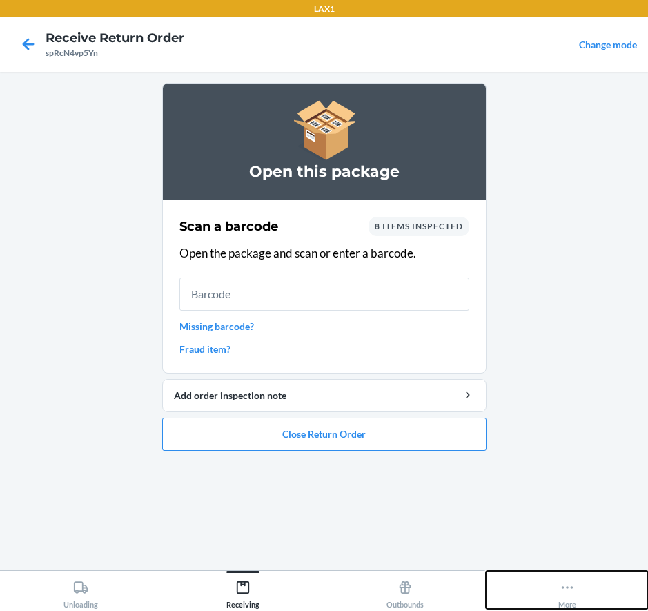
click at [576, 599] on button "More" at bounding box center [567, 590] width 162 height 38
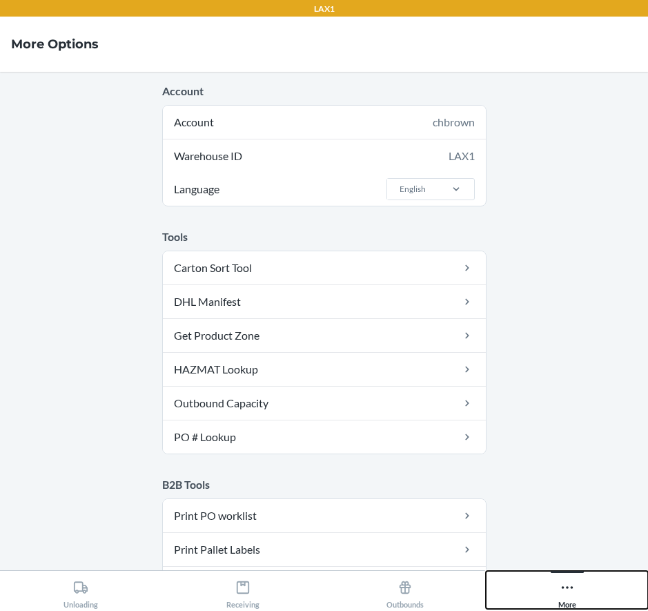
click at [562, 579] on div "More" at bounding box center [567, 591] width 18 height 35
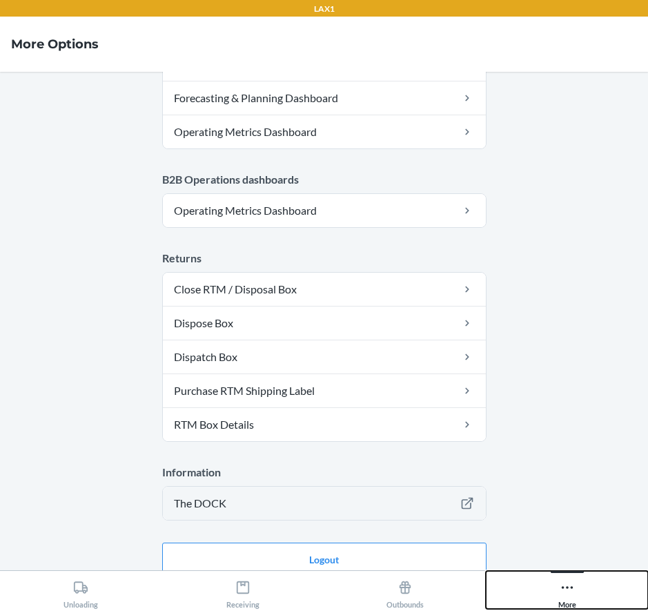
scroll to position [716, 0]
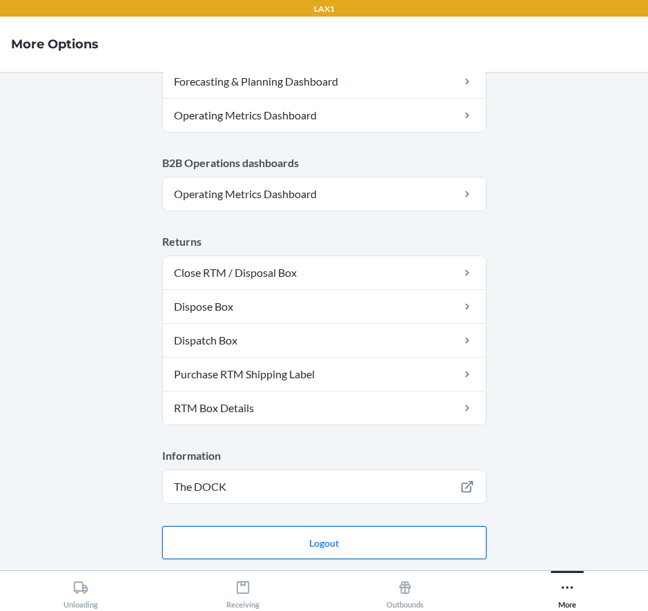
click at [325, 542] on button "Logout" at bounding box center [324, 542] width 324 height 33
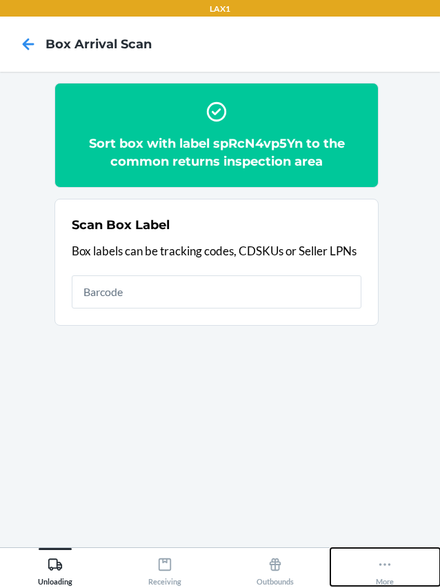
click at [396, 563] on button "More" at bounding box center [386, 567] width 110 height 38
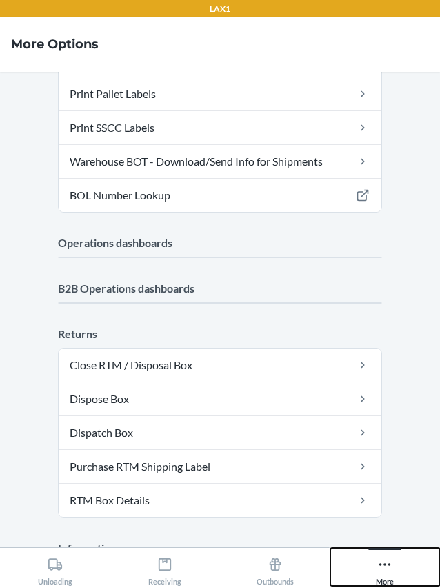
scroll to position [571, 0]
